Goal: Task Accomplishment & Management: Manage account settings

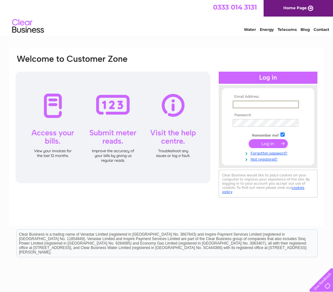
type input "[EMAIL_ADDRESS][DOMAIN_NAME]"
click at [268, 144] on input "submit" at bounding box center [268, 143] width 39 height 9
click at [272, 145] on input "submit" at bounding box center [268, 143] width 39 height 9
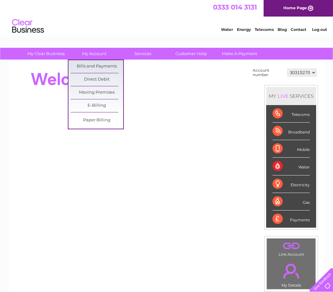
click at [112, 68] on link "Bills and Payments" at bounding box center [97, 66] width 53 height 13
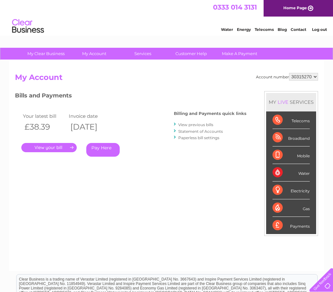
click at [55, 149] on link "." at bounding box center [48, 147] width 55 height 9
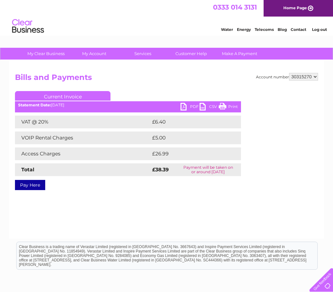
click at [227, 109] on link "Print" at bounding box center [228, 107] width 19 height 9
